Goal: Navigation & Orientation: Find specific page/section

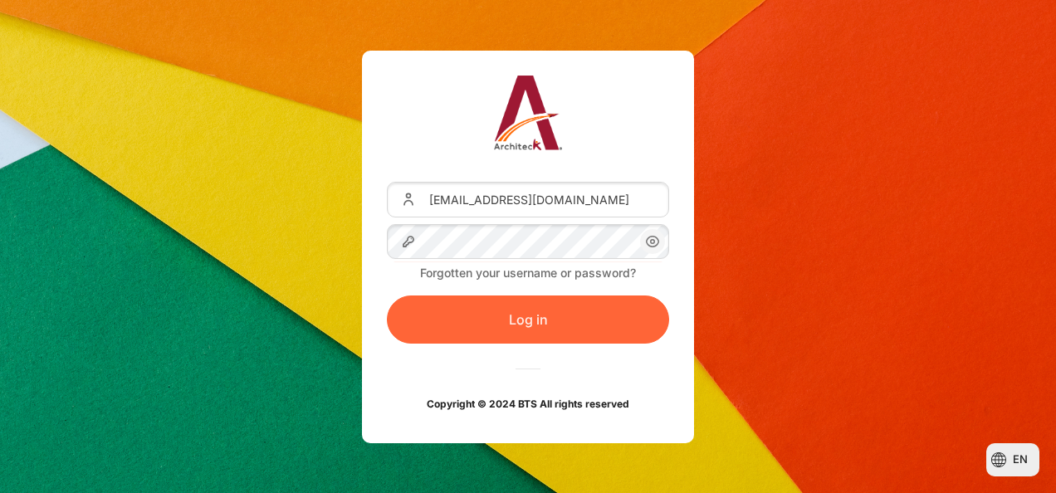
click at [521, 311] on button "Log in" at bounding box center [528, 320] width 282 height 48
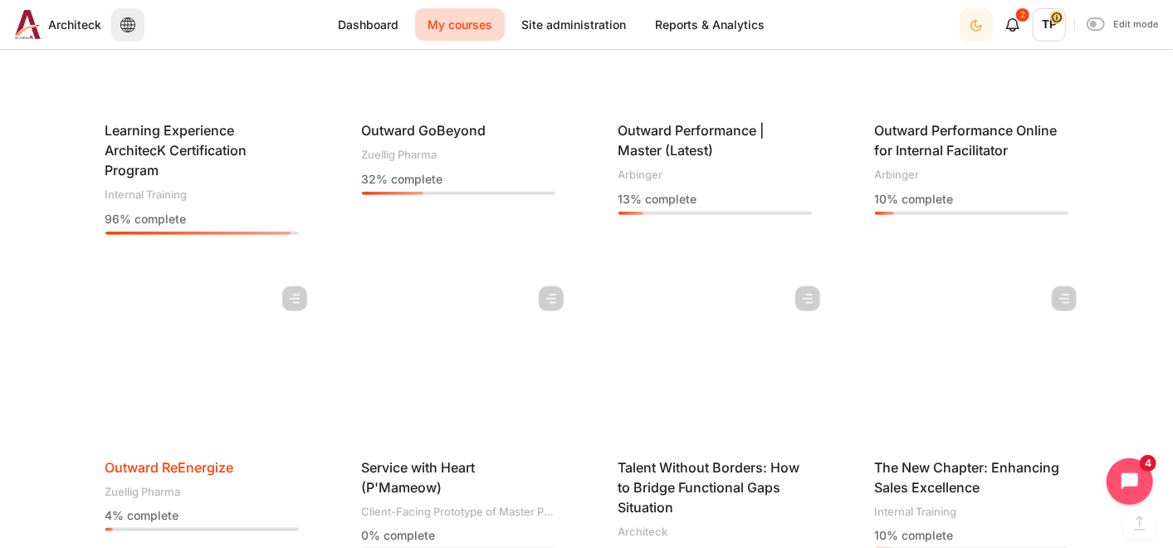
scroll to position [1089, 0]
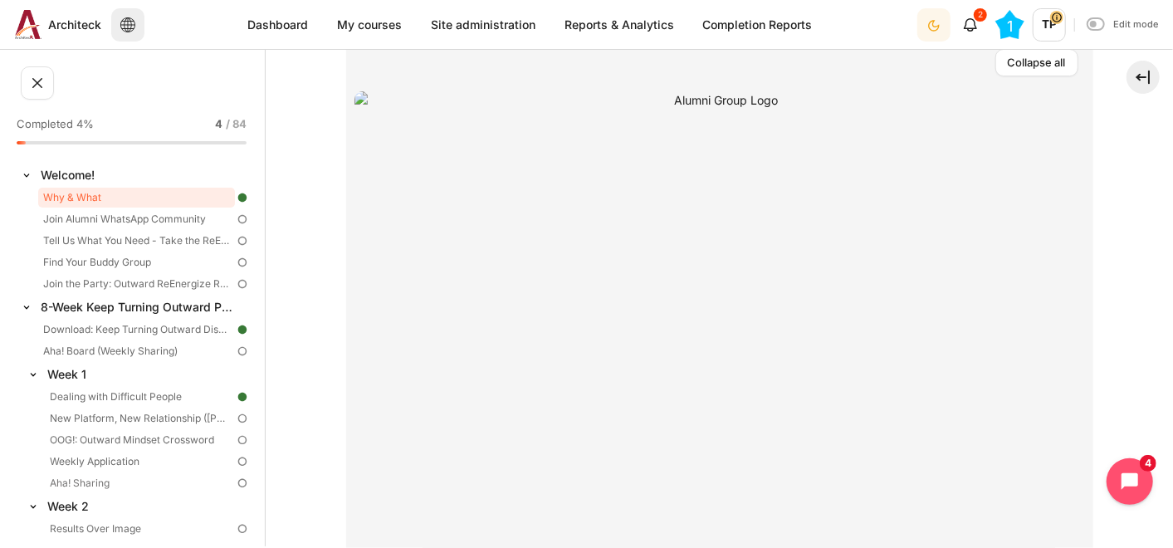
scroll to position [737, 0]
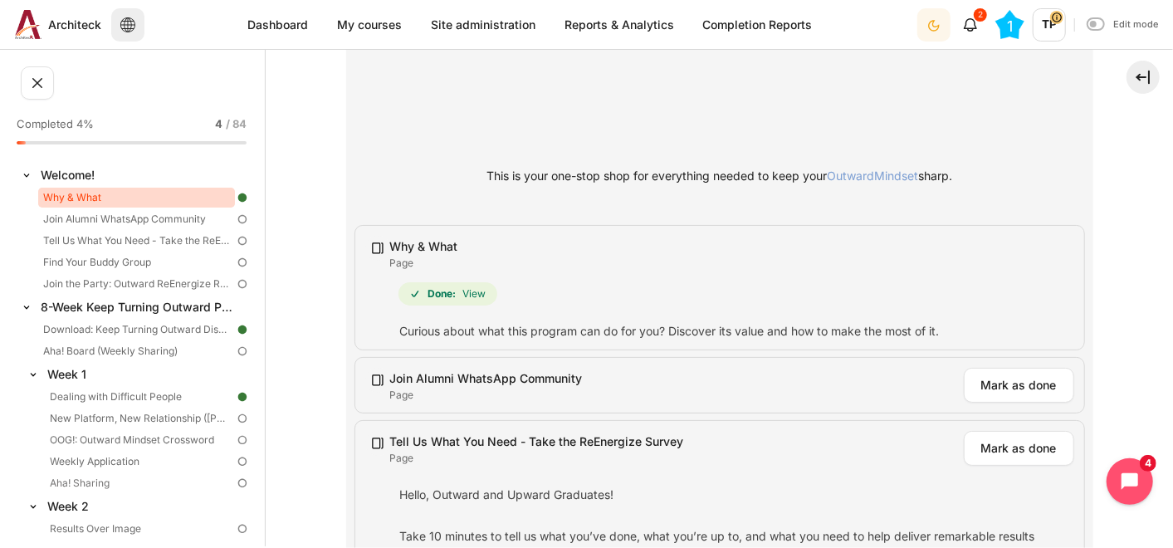
click at [71, 203] on link "Why & What" at bounding box center [136, 198] width 197 height 20
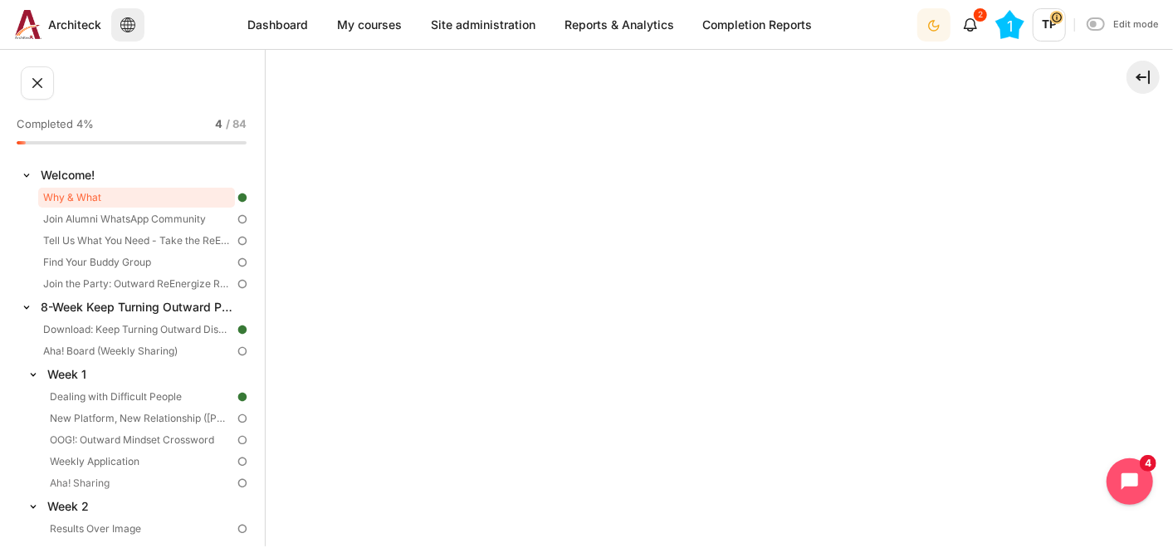
scroll to position [600, 0]
click at [1142, 83] on button at bounding box center [1143, 77] width 33 height 33
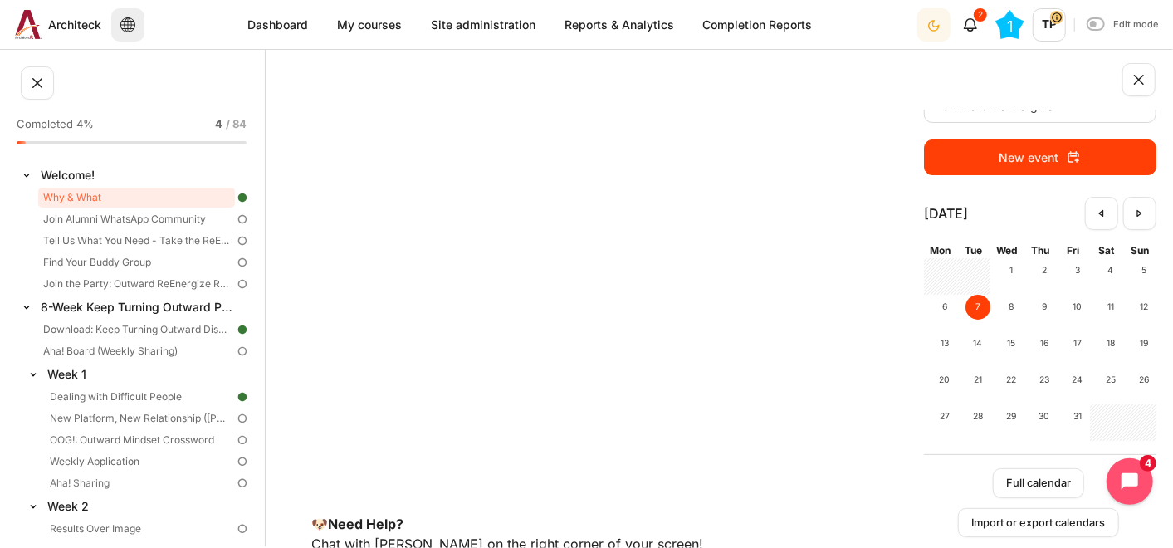
scroll to position [0, 0]
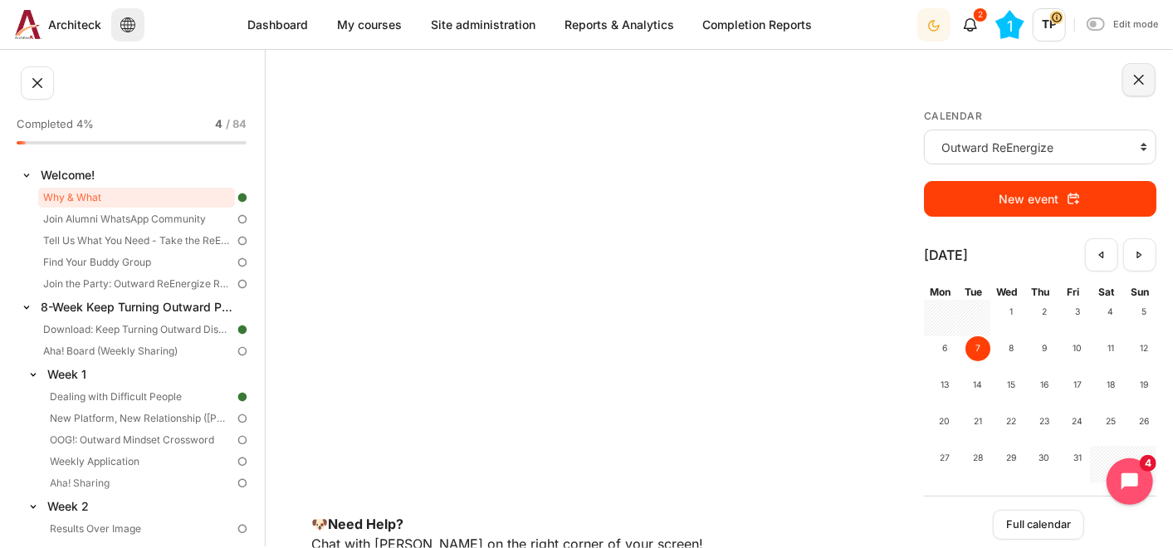
click at [1147, 74] on button at bounding box center [1139, 79] width 33 height 33
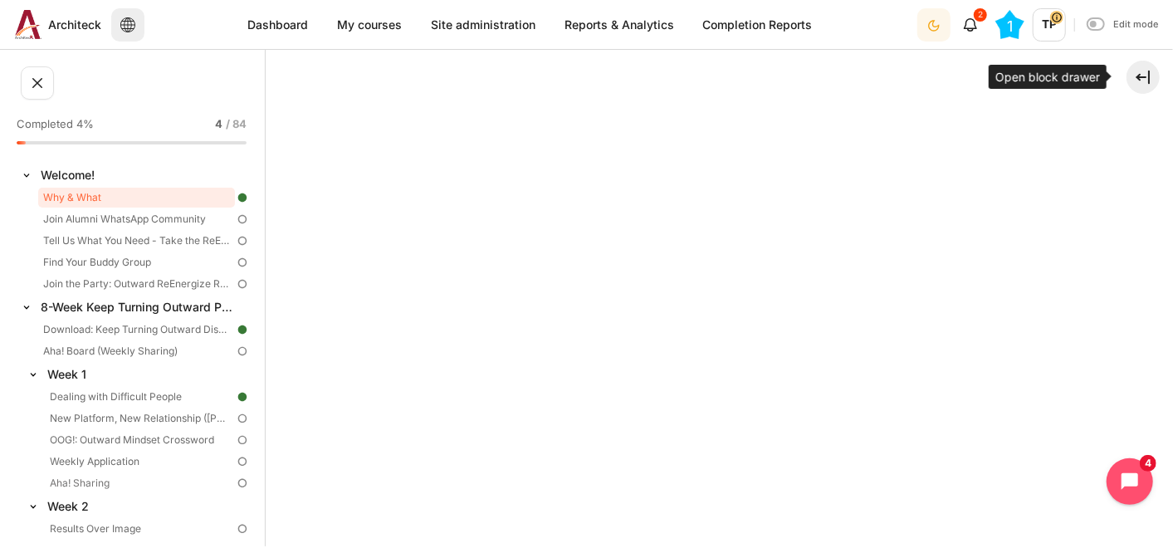
scroll to position [322, 0]
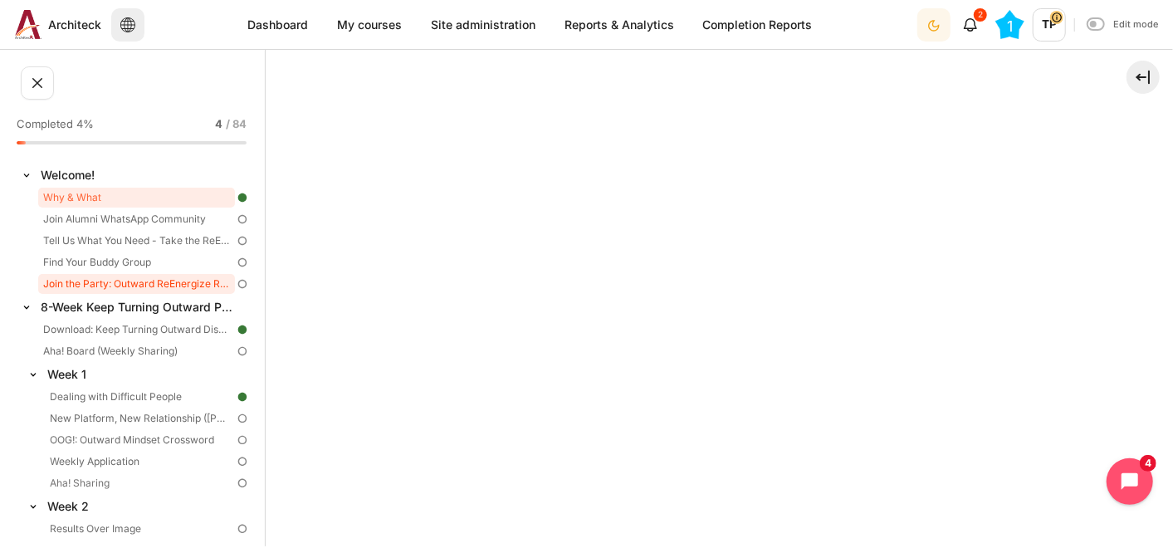
click at [120, 282] on link "Join the Party: Outward ReEnergize Reunion Session" at bounding box center [136, 284] width 197 height 20
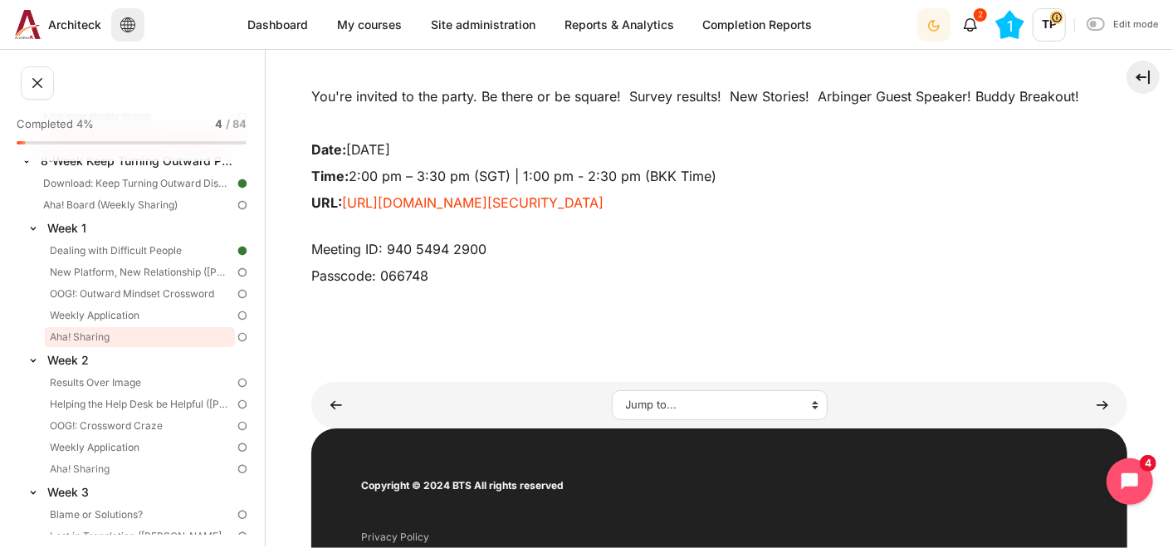
scroll to position [184, 0]
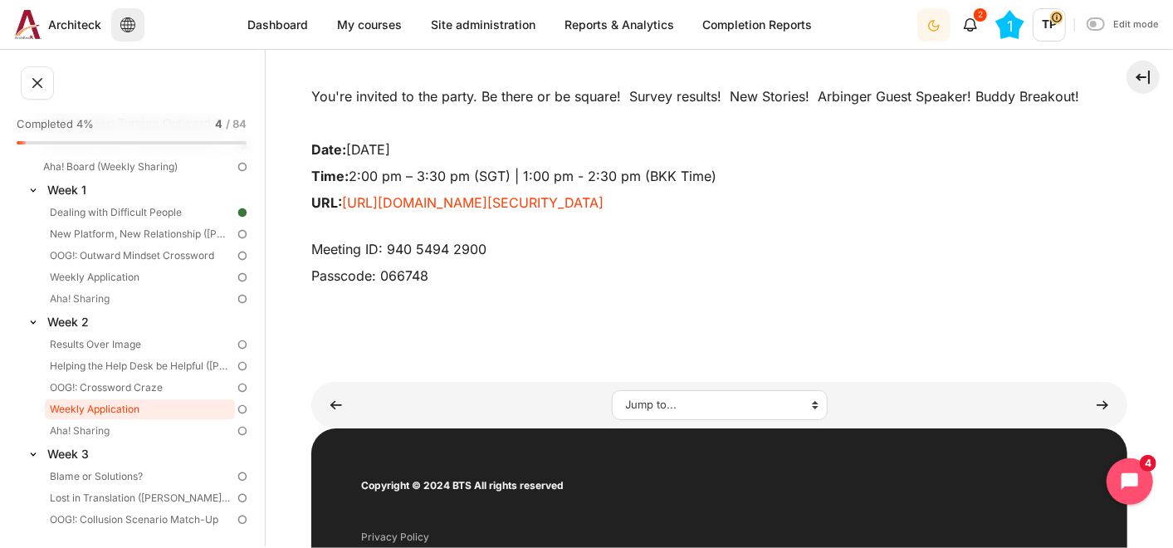
click at [116, 403] on link "Weekly Application" at bounding box center [140, 409] width 190 height 20
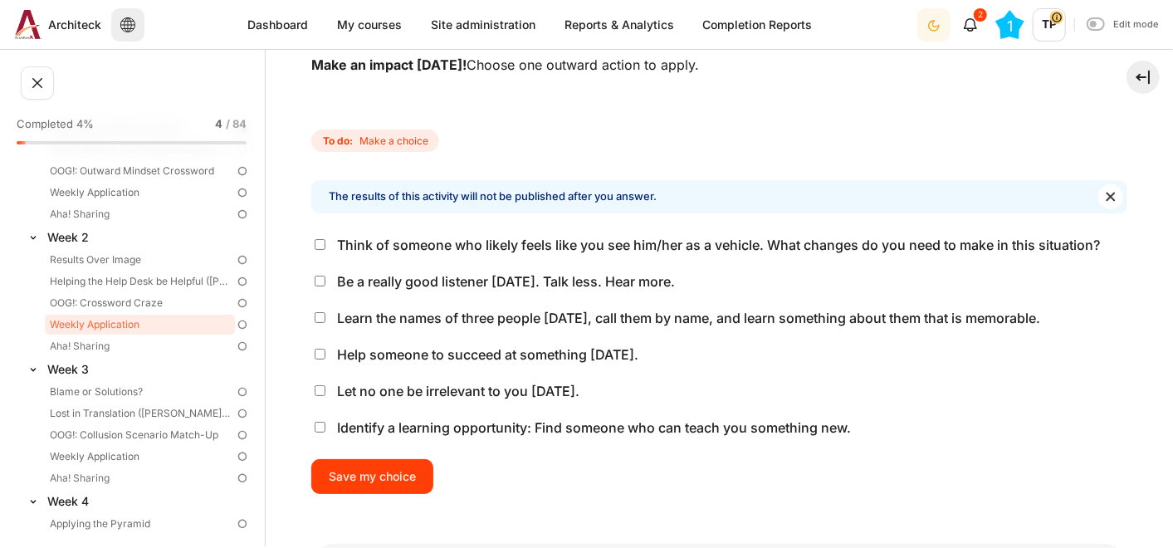
scroll to position [277, 0]
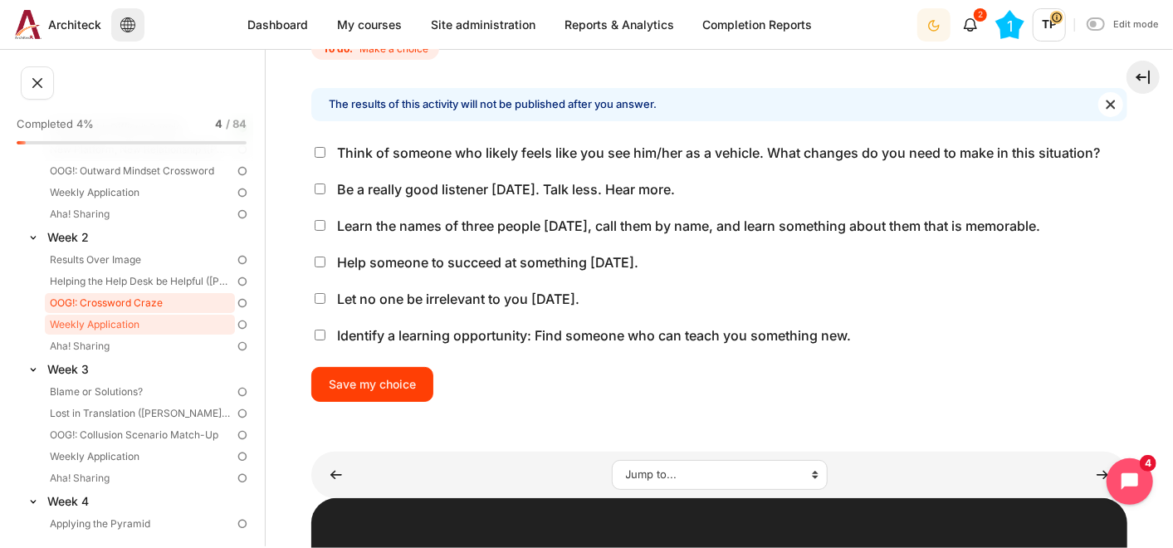
click at [105, 296] on link "OOG!: Crossword Craze" at bounding box center [140, 303] width 190 height 20
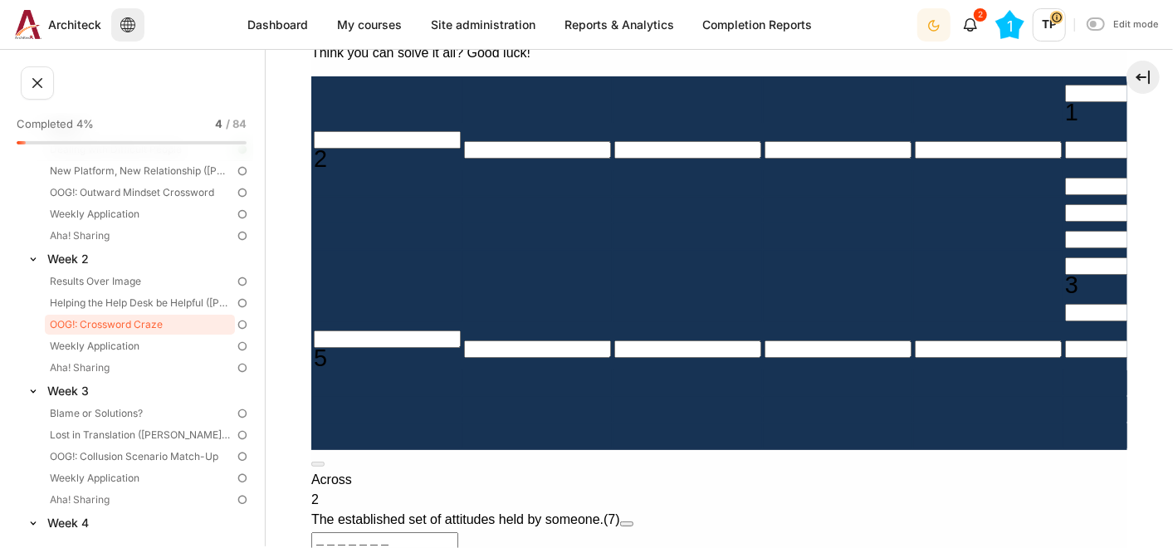
scroll to position [553, 0]
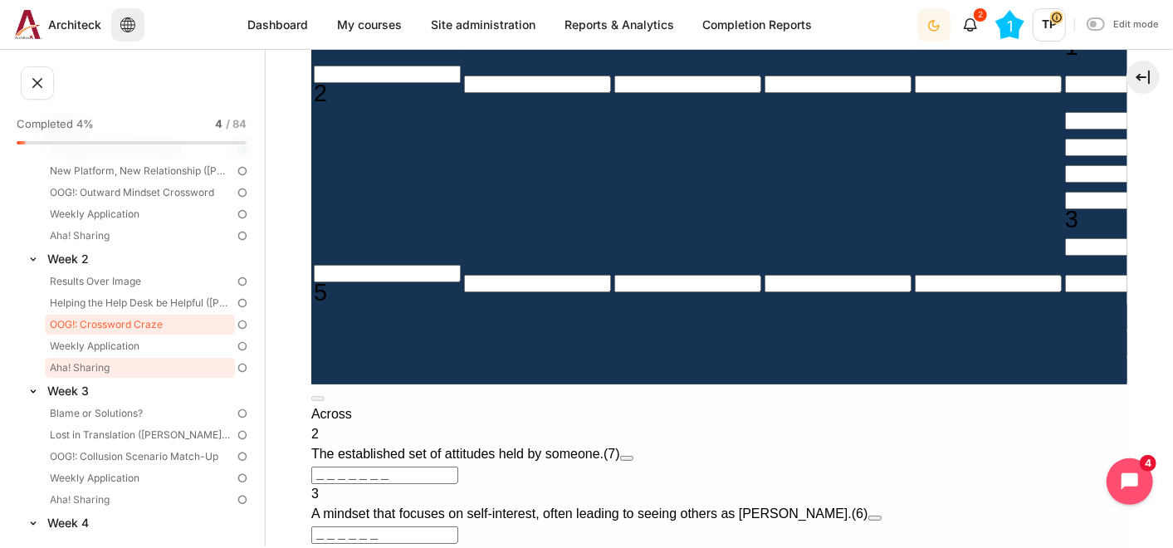
click at [125, 363] on link "Aha! Sharing" at bounding box center [140, 368] width 190 height 20
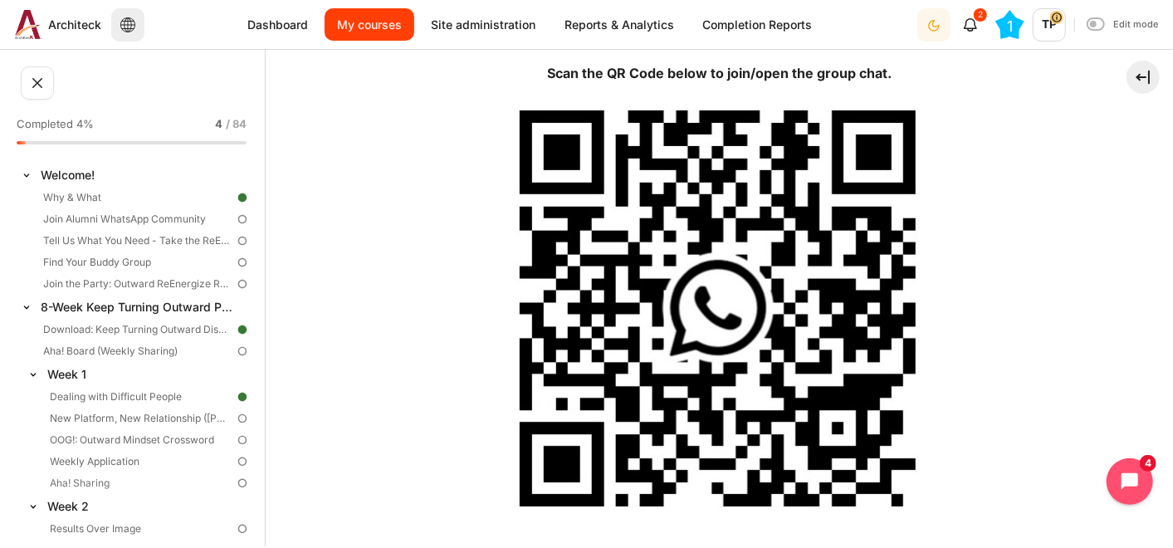
click at [357, 23] on link "My courses" at bounding box center [370, 24] width 90 height 32
